Goal: Task Accomplishment & Management: Manage account settings

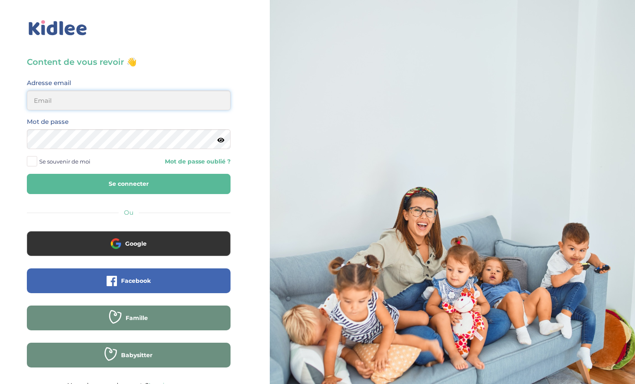
type input "ffna.laetitia@gmail.com"
click at [128, 184] on button "Se connecter" at bounding box center [129, 184] width 204 height 20
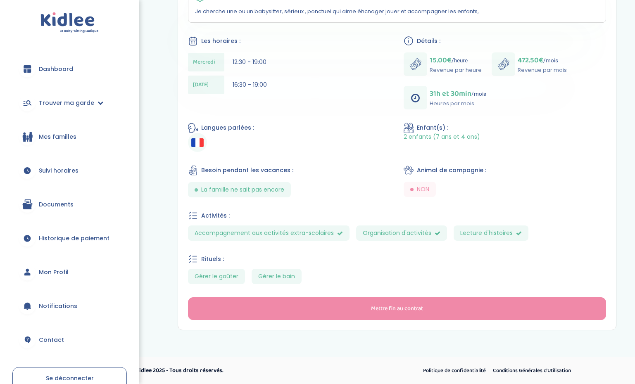
scroll to position [185, 0]
click at [66, 172] on span "Suivi horaires" at bounding box center [59, 170] width 40 height 9
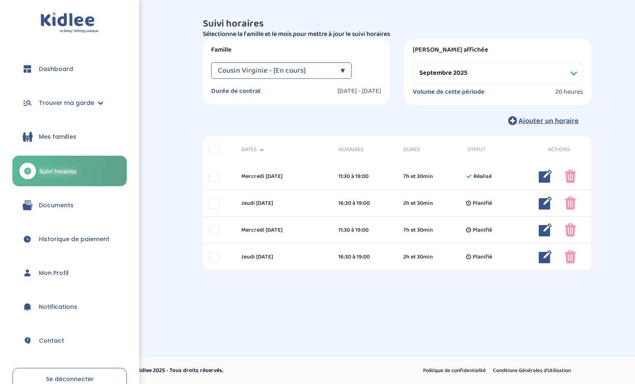
select select "septembre 2025"
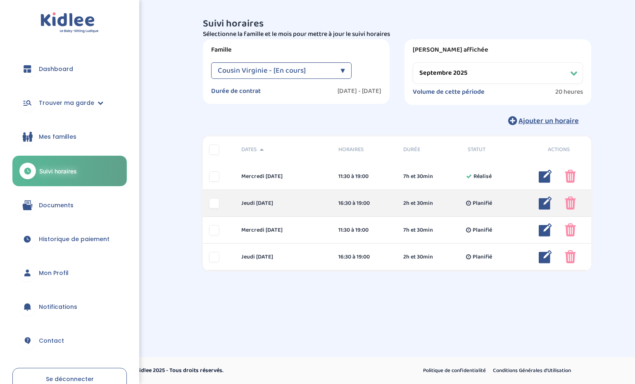
click at [569, 202] on img at bounding box center [569, 203] width 11 height 13
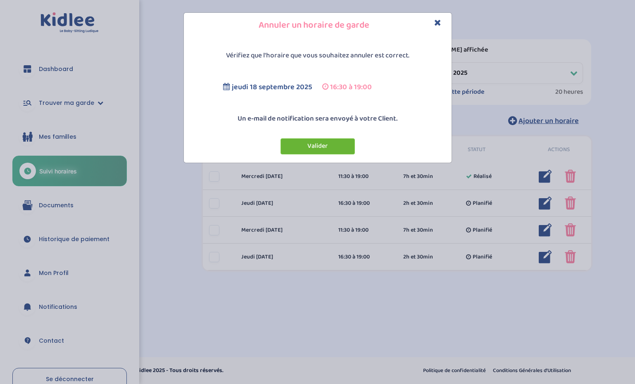
click at [348, 147] on button "Valider" at bounding box center [317, 146] width 74 height 16
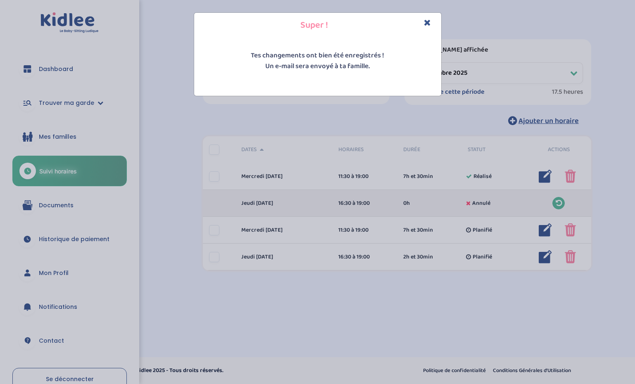
click at [517, 58] on div "Super ! Tes changements ont bien été enregistrés ! Un e-mail sera envoyé à ta f…" at bounding box center [317, 54] width 635 height 84
click at [426, 22] on icon "Close" at bounding box center [427, 22] width 7 height 9
